Goal: Information Seeking & Learning: Learn about a topic

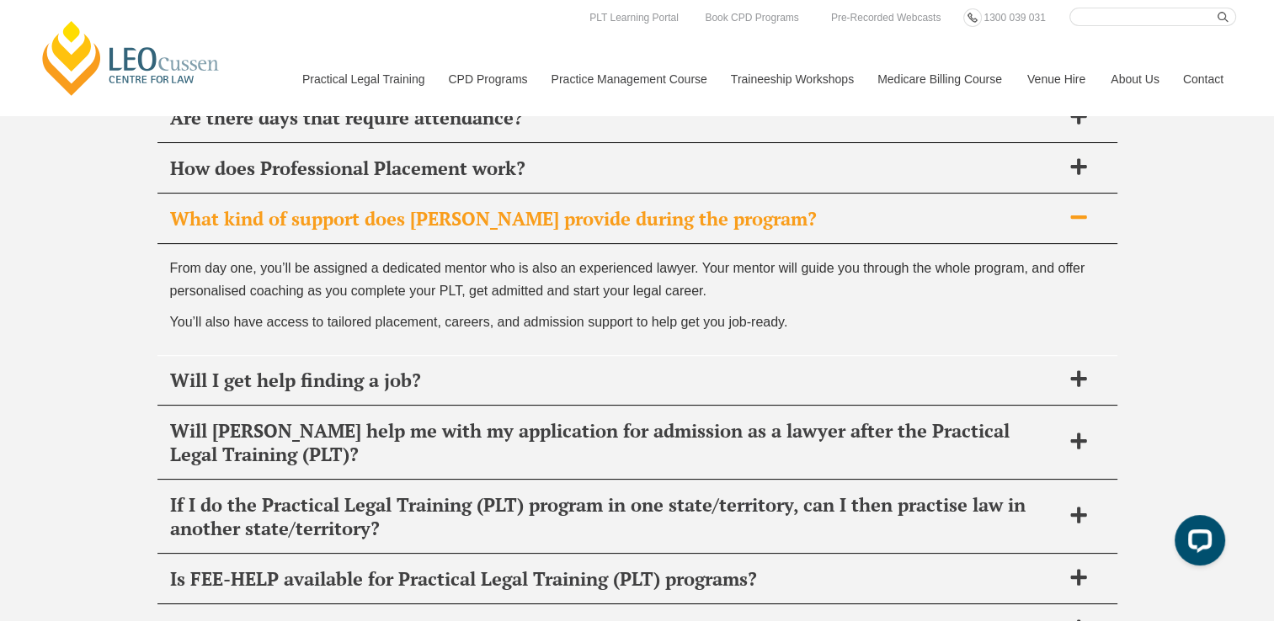
scroll to position [6778, 0]
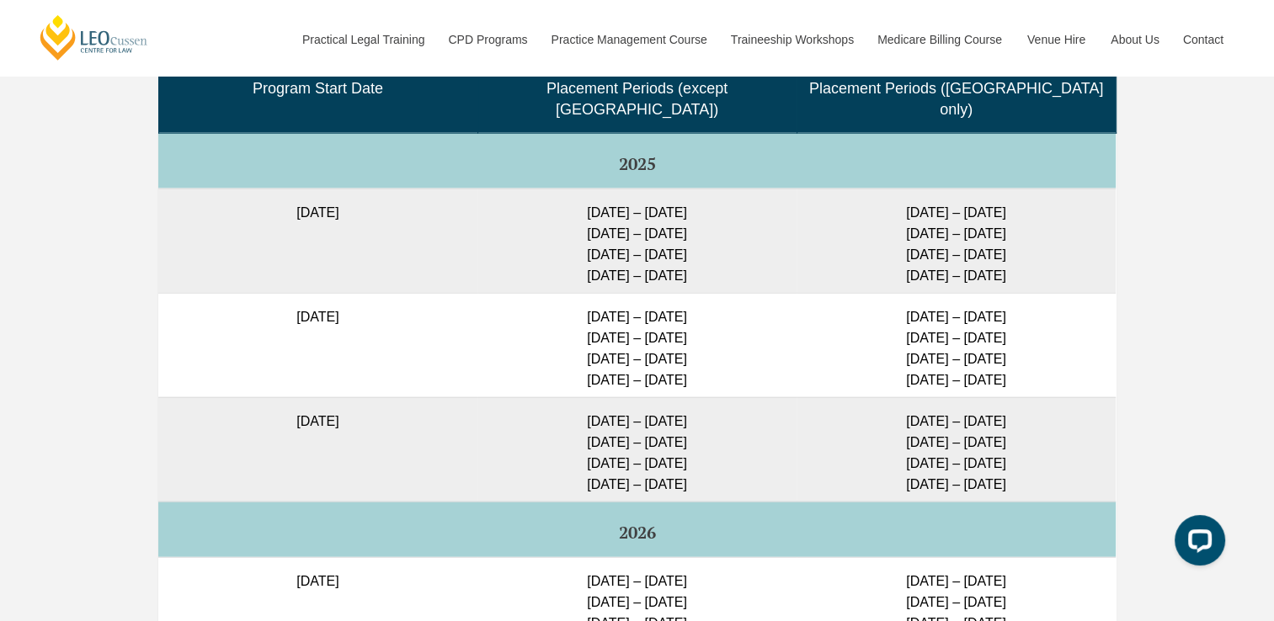
scroll to position [4338, 0]
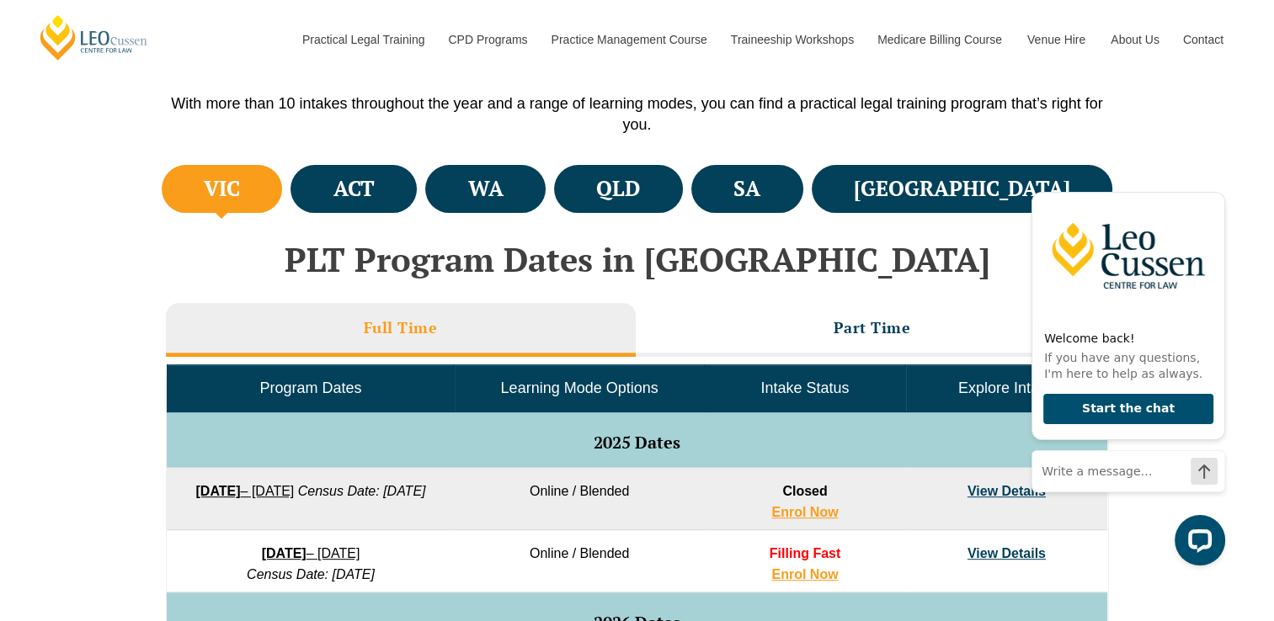
scroll to position [1087, 0]
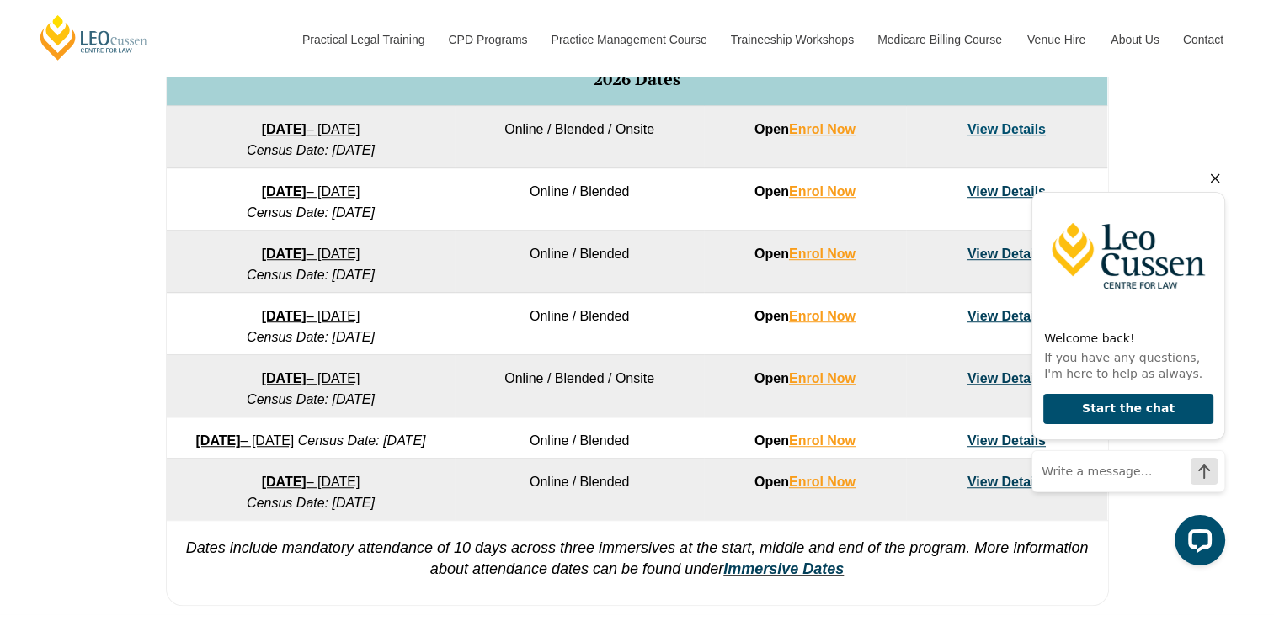
click at [1218, 182] on icon "Hide greeting" at bounding box center [1215, 178] width 9 height 9
